Goal: Task Accomplishment & Management: Manage account settings

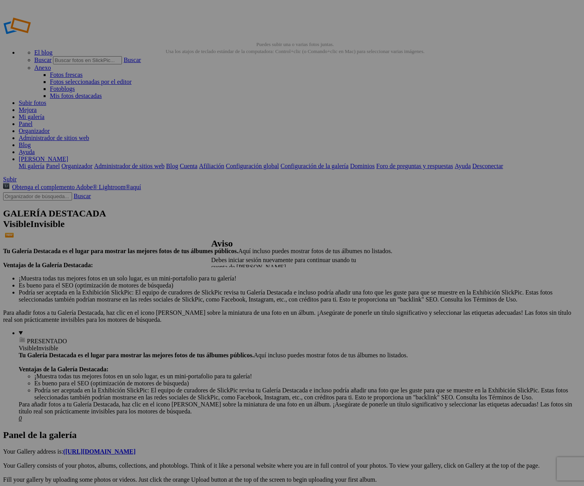
click at [226, 279] on font "Cerca" at bounding box center [218, 280] width 14 height 7
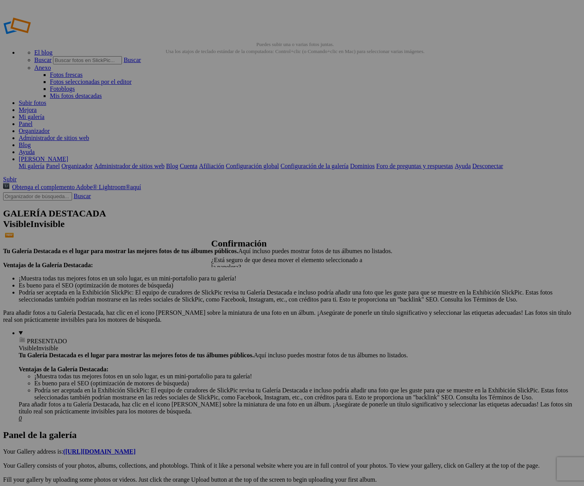
click at [238, 304] on link "Sí" at bounding box center [235, 301] width 5 height 7
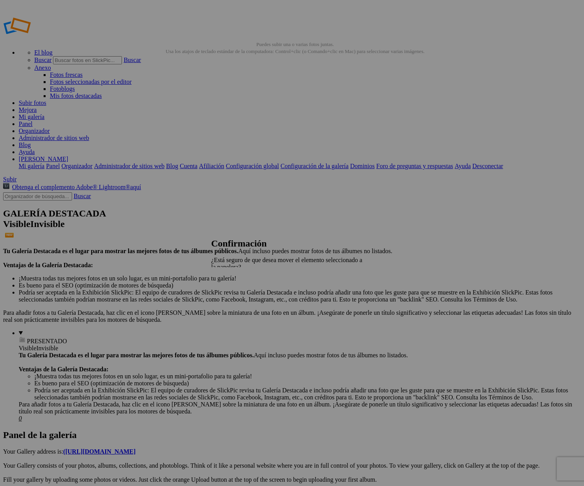
click at [238, 301] on font "Sí" at bounding box center [235, 301] width 5 height 7
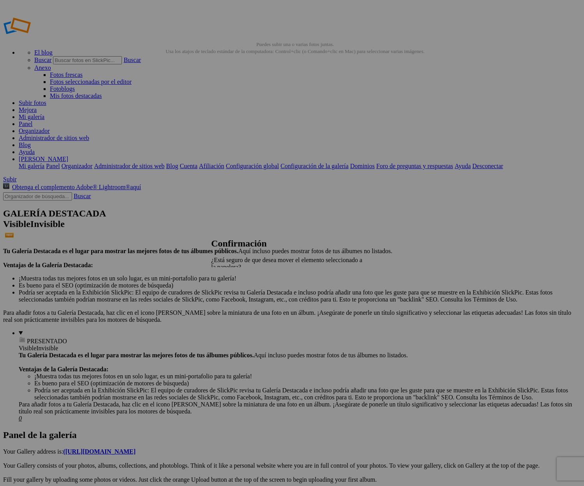
drag, startPoint x: 366, startPoint y: 300, endPoint x: 368, endPoint y: 290, distance: 10.7
click at [238, 300] on link "Sí" at bounding box center [235, 301] width 5 height 7
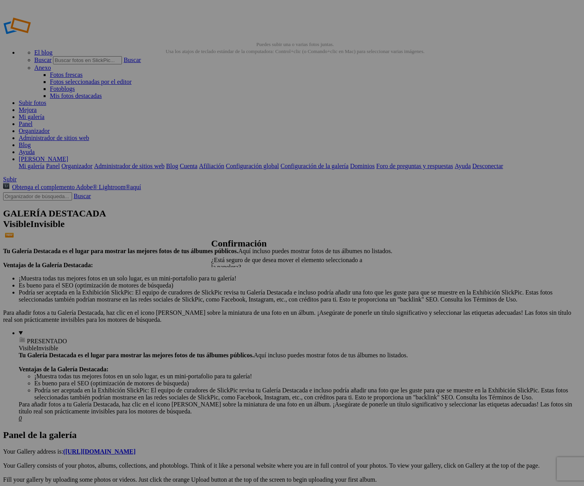
click at [238, 299] on span "Sí" at bounding box center [235, 301] width 5 height 7
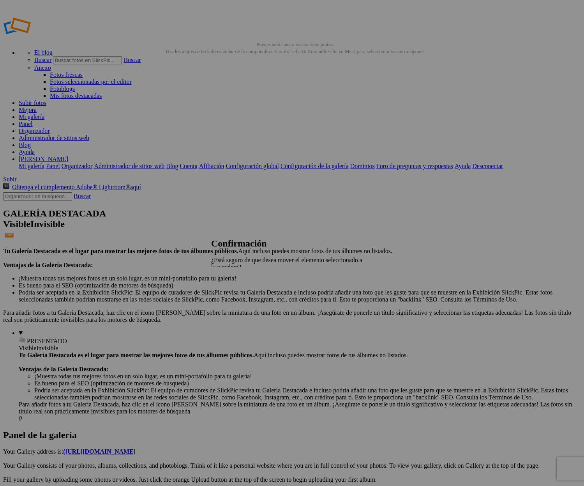
drag, startPoint x: 358, startPoint y: 299, endPoint x: 308, endPoint y: 281, distance: 53.0
click at [238, 299] on span "Sí" at bounding box center [235, 301] width 5 height 7
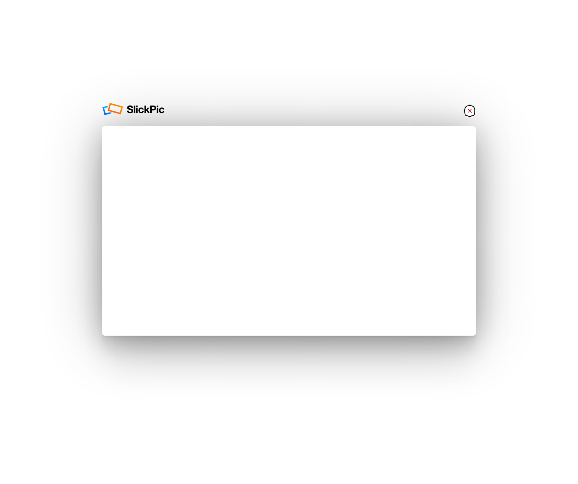
click at [473, 110] on link "×" at bounding box center [470, 110] width 12 height 12
click at [474, 108] on link "×" at bounding box center [470, 110] width 12 height 12
